Goal: Task Accomplishment & Management: Use online tool/utility

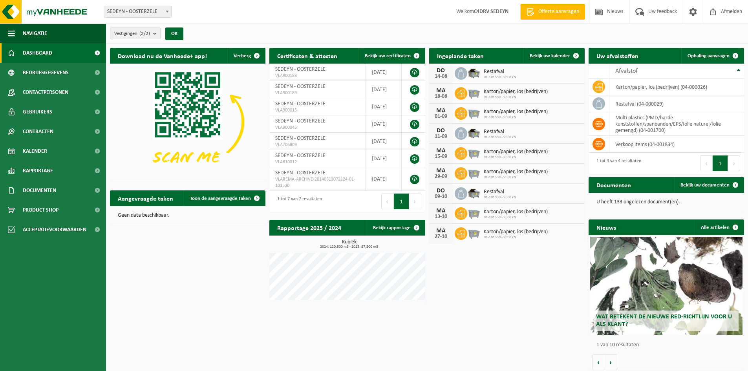
click at [51, 52] on span "Dashboard" at bounding box center [37, 53] width 29 height 20
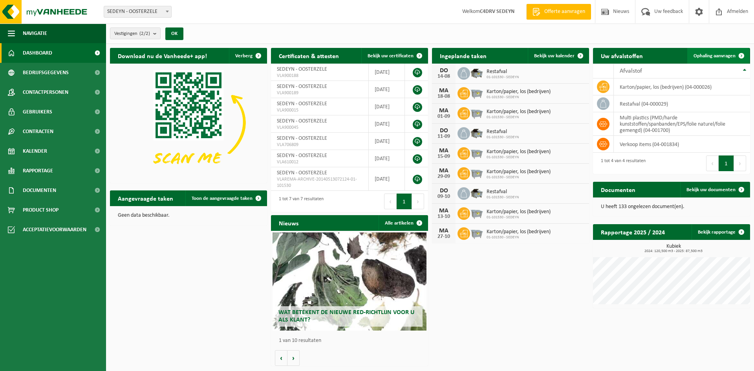
click at [708, 56] on span "Ophaling aanvragen" at bounding box center [714, 55] width 42 height 5
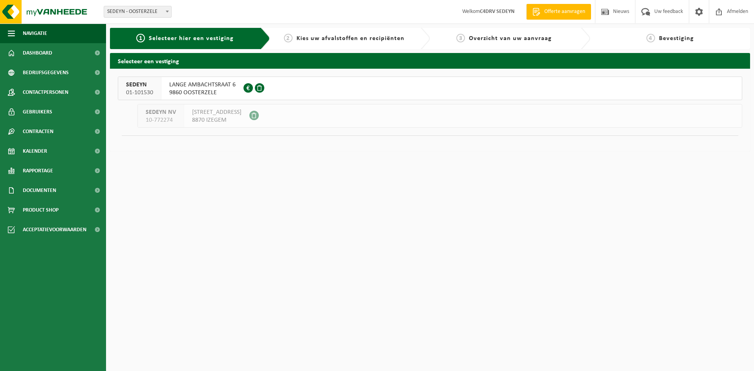
click at [155, 94] on div "SEDEYN 01-101530" at bounding box center [139, 88] width 43 height 23
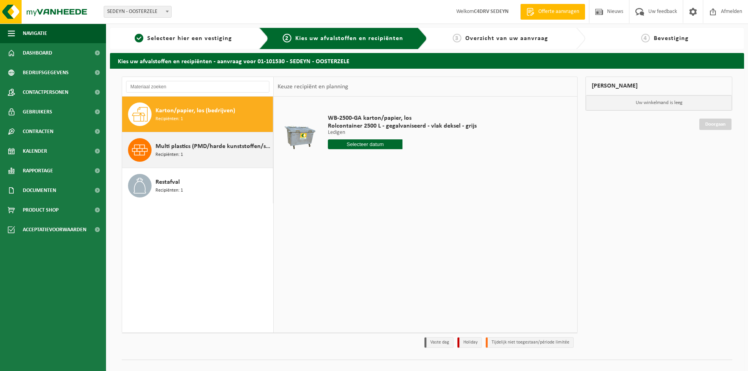
click at [188, 154] on div "Multi plastics (PMD/harde kunststoffen/spanbanden/EPS/folie naturel/folie gemen…" at bounding box center [212, 150] width 115 height 24
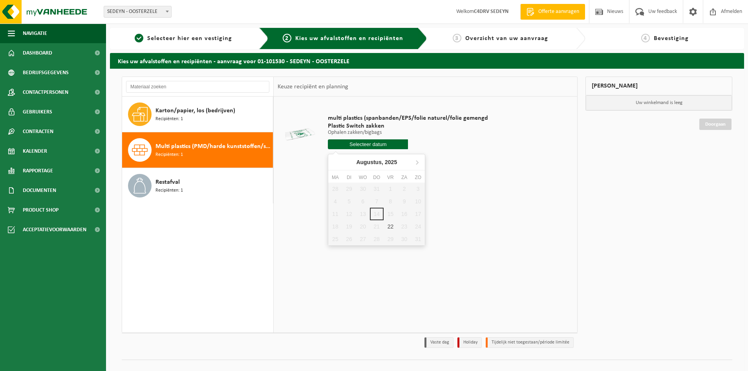
click at [348, 141] on input "text" at bounding box center [368, 144] width 80 height 10
click at [390, 213] on div "28 29 30 31 1 2 3 4 5 6 7 8 9 10 11 12 13 14 15 16 17 18 19 20 21 22 23 24 25 2…" at bounding box center [376, 214] width 97 height 63
click at [390, 226] on div "22" at bounding box center [391, 226] width 14 height 13
type input "Van 2025-08-22"
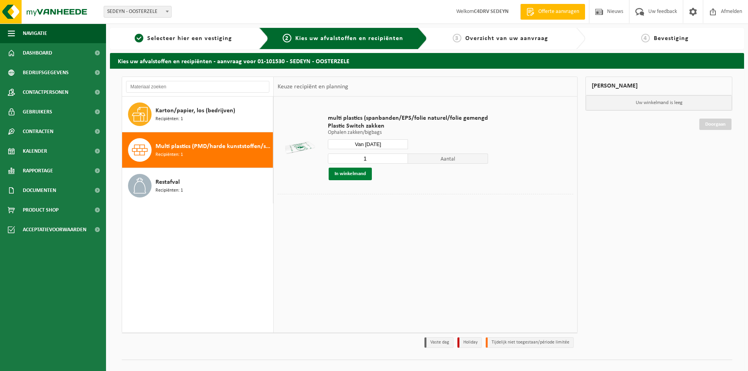
click at [354, 175] on button "In winkelmand" at bounding box center [350, 174] width 43 height 13
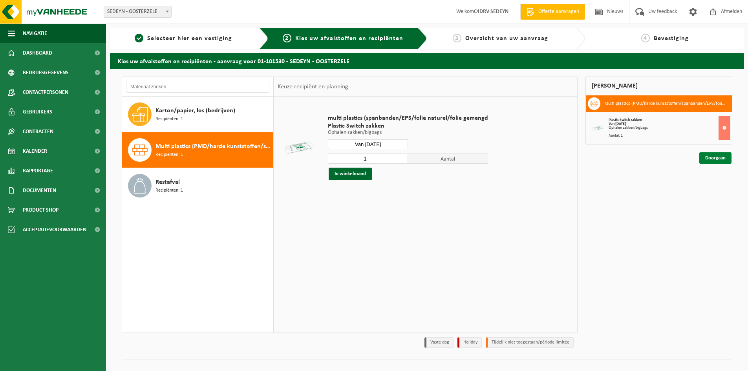
click at [710, 157] on link "Doorgaan" at bounding box center [715, 157] width 32 height 11
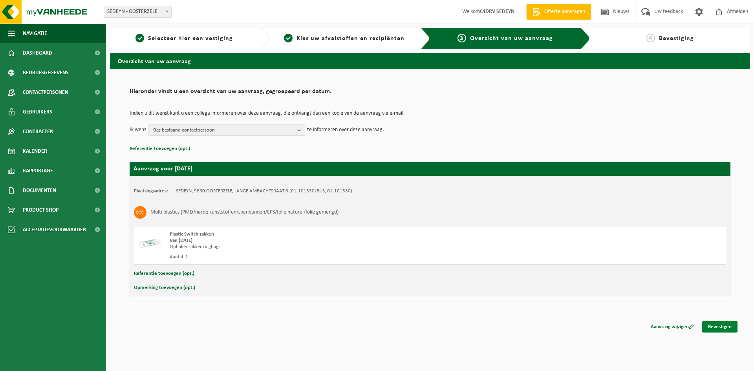
click at [730, 332] on link "Bevestigen" at bounding box center [719, 326] width 35 height 11
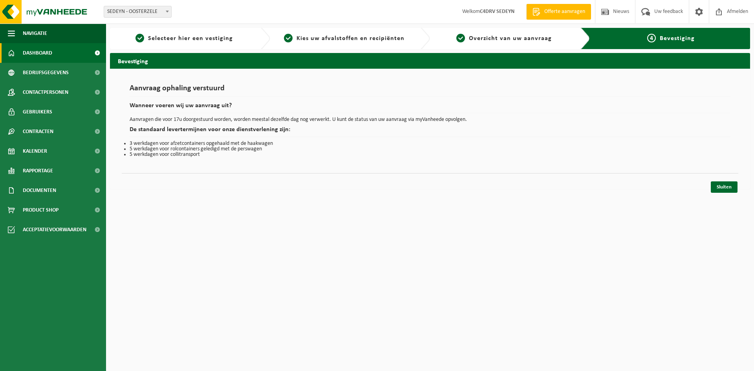
click at [51, 59] on span "Dashboard" at bounding box center [37, 53] width 29 height 20
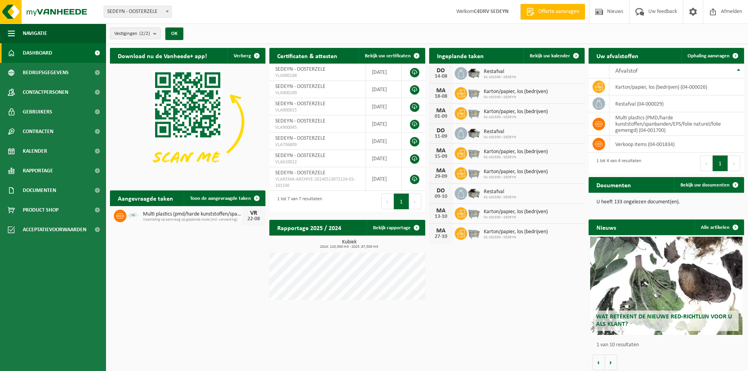
click at [47, 56] on span "Dashboard" at bounding box center [37, 53] width 29 height 20
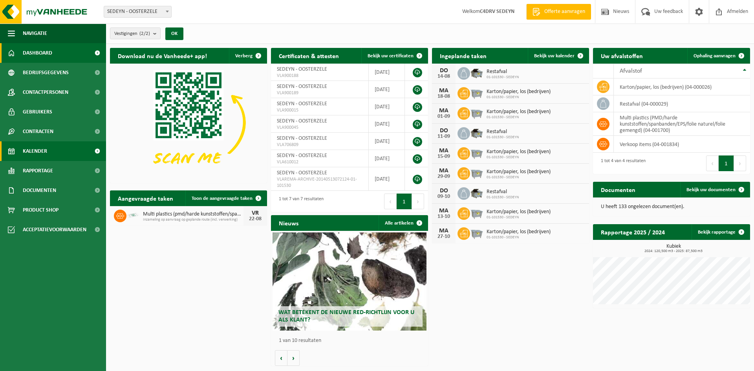
click at [54, 152] on link "Kalender" at bounding box center [53, 151] width 106 height 20
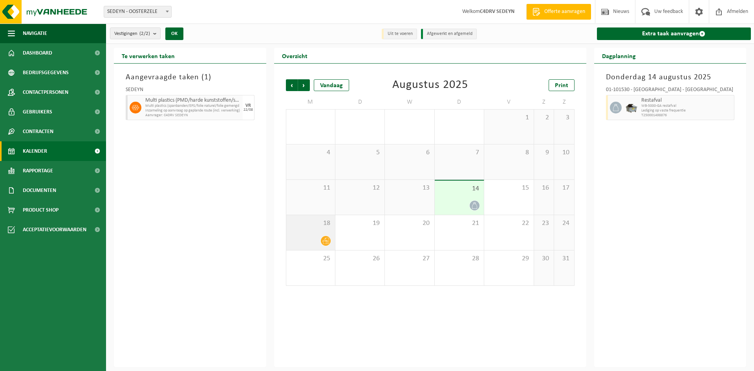
click at [306, 241] on div at bounding box center [310, 241] width 41 height 11
click at [717, 15] on span at bounding box center [719, 11] width 12 height 23
